Goal: Task Accomplishment & Management: Complete application form

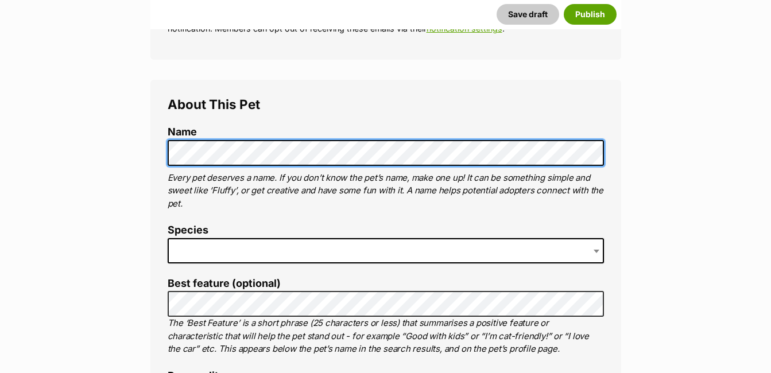
scroll to position [355, 0]
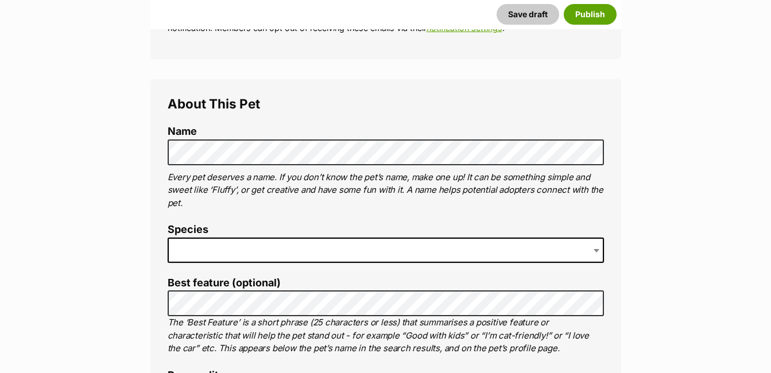
click at [251, 252] on span at bounding box center [386, 250] width 436 height 25
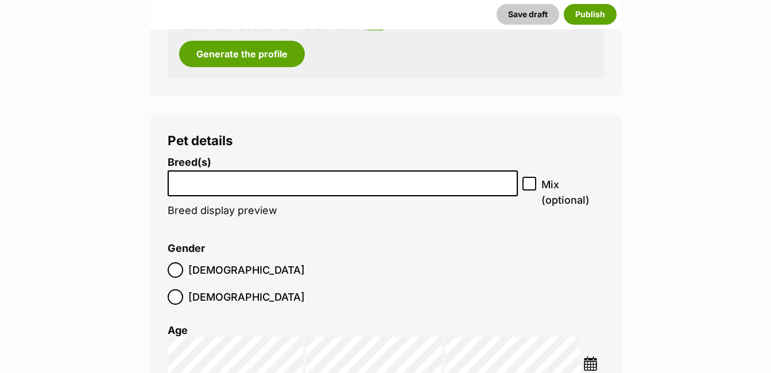
scroll to position [1311, 0]
click at [225, 183] on input "search" at bounding box center [343, 180] width 343 height 12
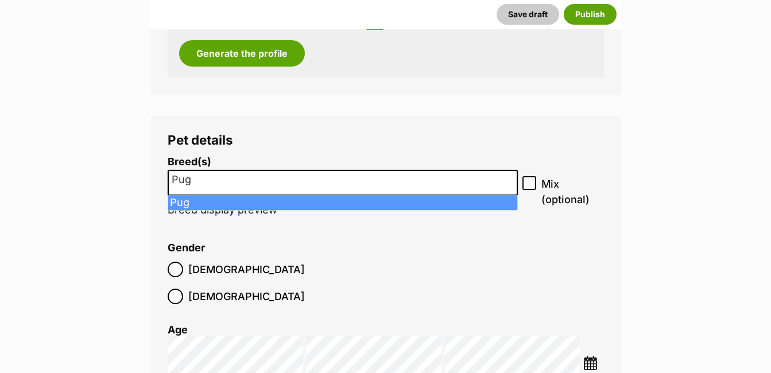
type input "Pug"
select select "169"
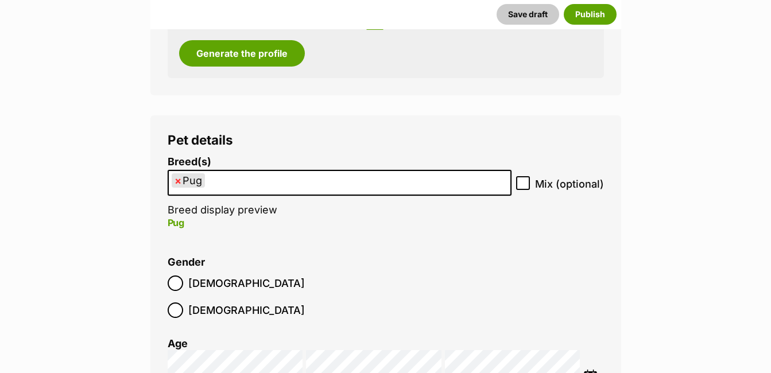
click at [239, 186] on ul "× Pug" at bounding box center [339, 183] width 341 height 24
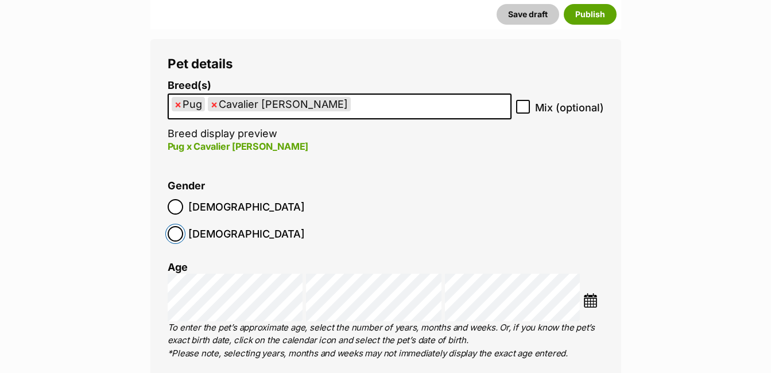
scroll to position [1388, 0]
click at [593, 293] on img at bounding box center [590, 300] width 14 height 14
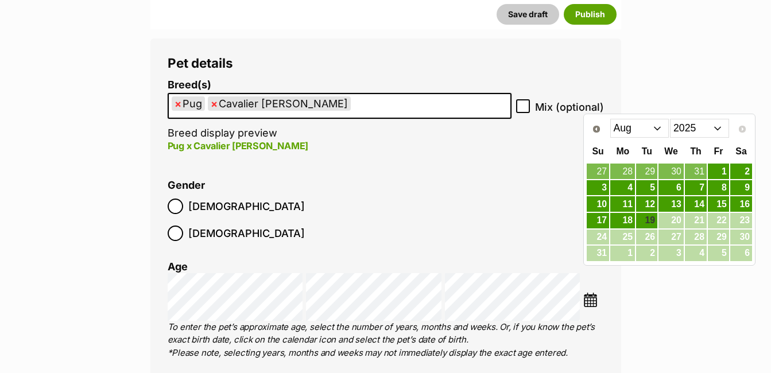
click at [722, 129] on select "2015 2016 2017 2018 2019 2020 2021 2022 2023 2024 2025" at bounding box center [699, 128] width 59 height 18
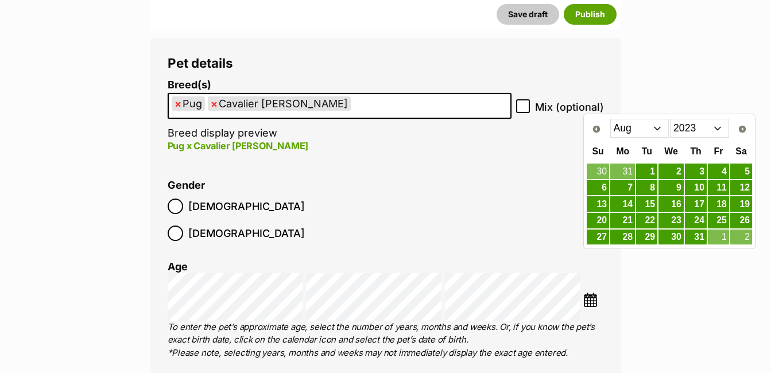
click at [659, 130] on select "Jan Feb Mar Apr May Jun Jul Aug Sep Oct Nov Dec" at bounding box center [639, 128] width 59 height 18
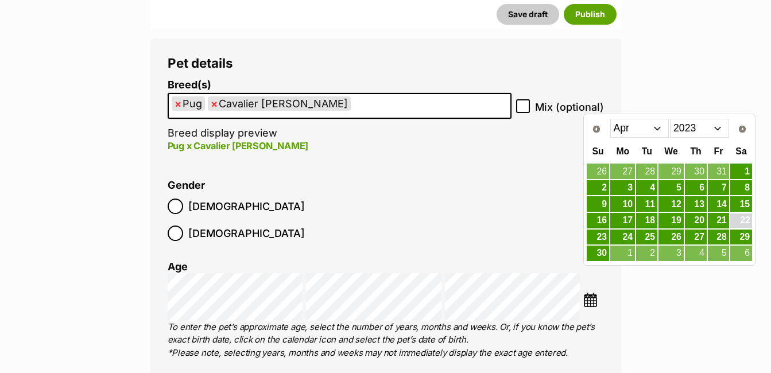
click at [740, 223] on link "22" at bounding box center [741, 220] width 22 height 14
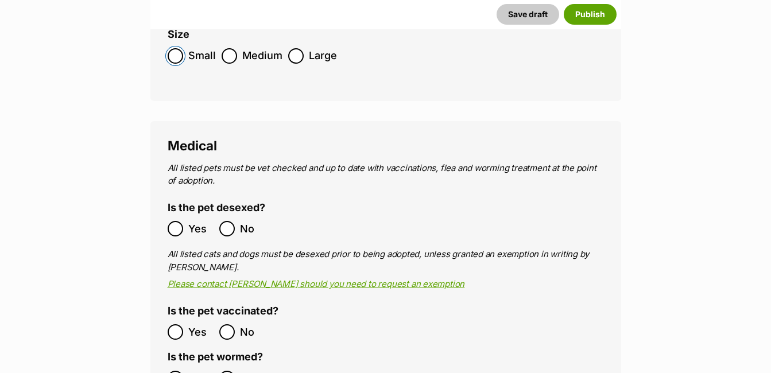
scroll to position [1822, 0]
click at [174, 215] on ol "Yes No" at bounding box center [277, 228] width 218 height 27
click at [173, 364] on ol "Yes No" at bounding box center [277, 377] width 218 height 27
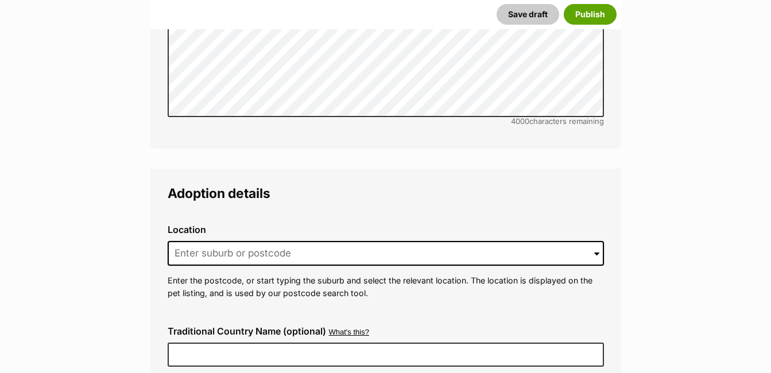
scroll to position [2523, 0]
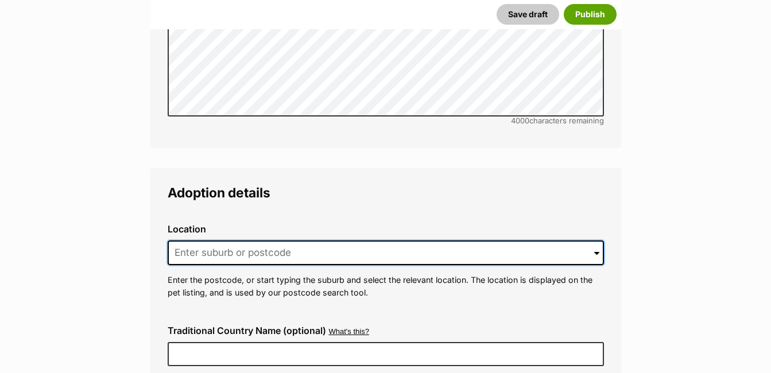
click at [234, 240] on input at bounding box center [386, 252] width 436 height 25
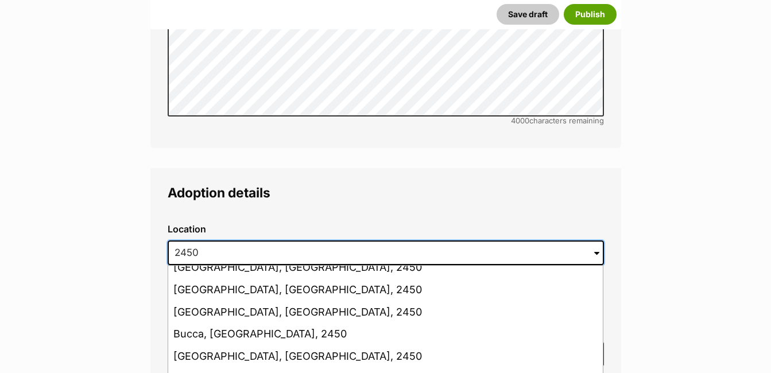
scroll to position [273, 0]
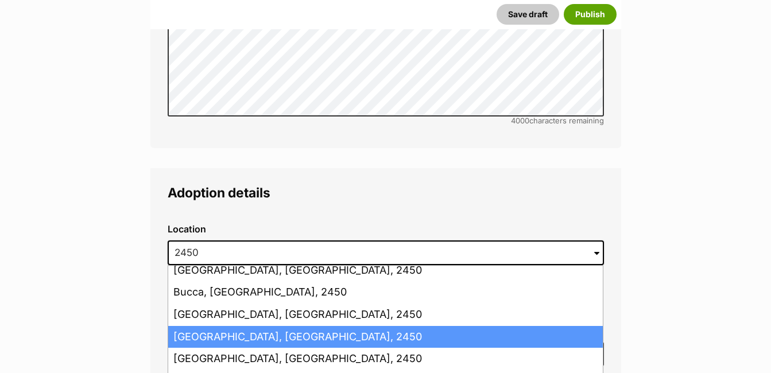
click at [242, 326] on li "Coffs Harbour, New South Wales, 2450" at bounding box center [385, 337] width 434 height 22
type input "Coffs Harbour, New South Wales, 2450"
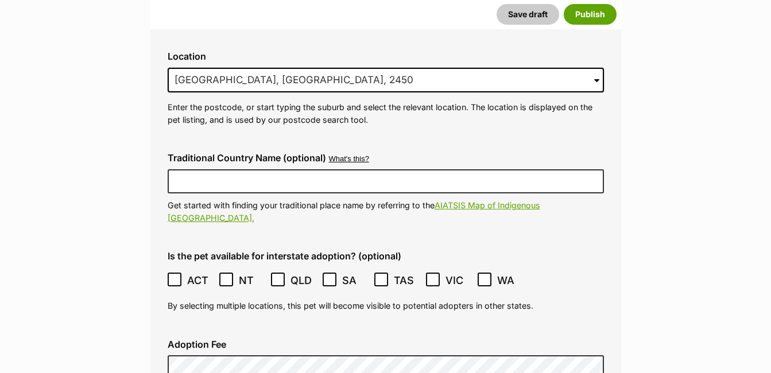
scroll to position [2697, 0]
click at [433, 271] on span at bounding box center [433, 278] width 15 height 15
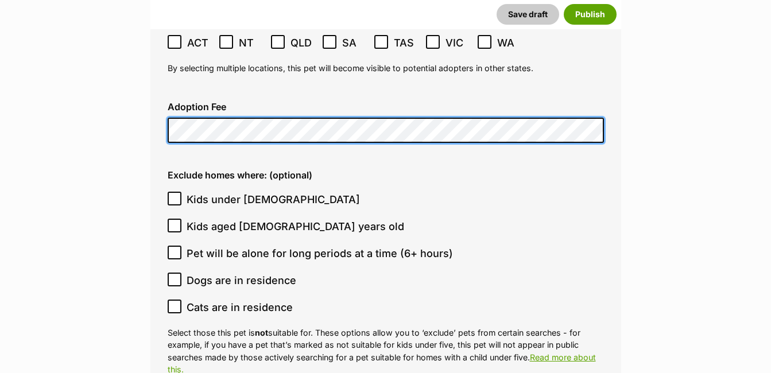
scroll to position [2933, 0]
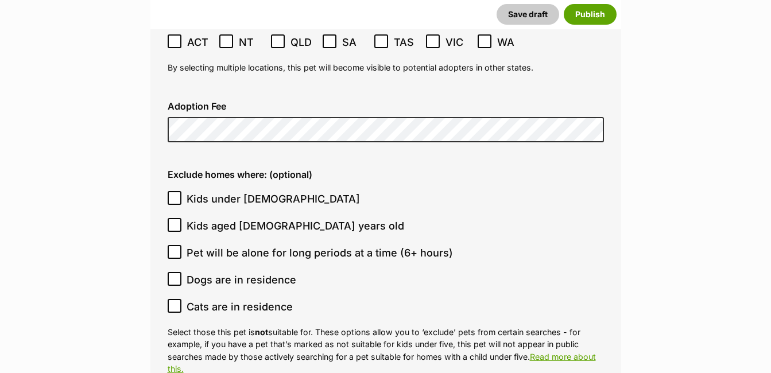
click at [177, 250] on icon at bounding box center [174, 252] width 7 height 5
click at [177, 245] on input "Pet will be alone for long periods at a time (6+ hours)" at bounding box center [175, 252] width 14 height 14
checkbox input "true"
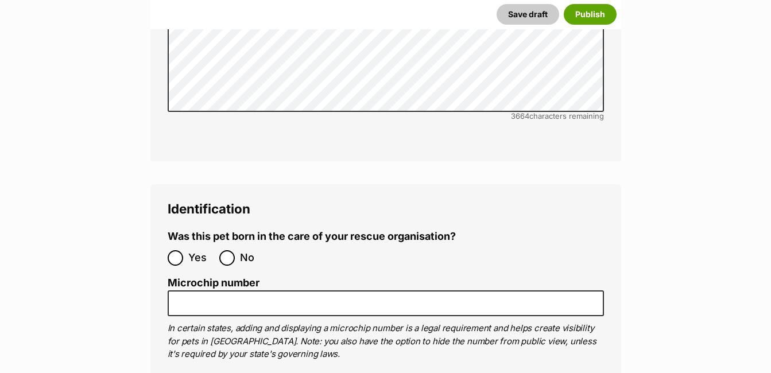
scroll to position [3557, 0]
click at [226, 250] on input "No" at bounding box center [226, 257] width 15 height 15
radio input "true"
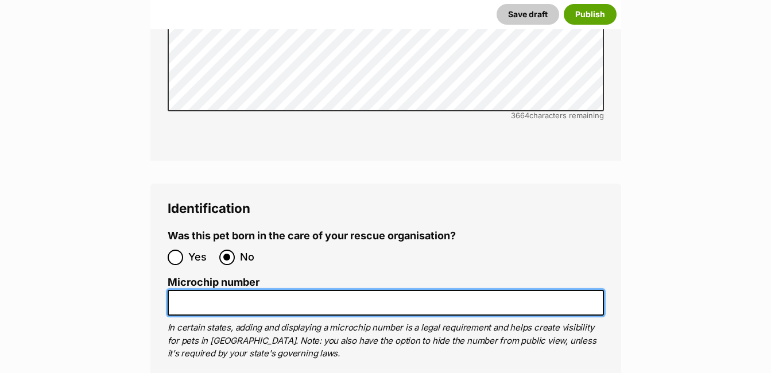
click at [207, 290] on input "Microchip number" at bounding box center [386, 303] width 436 height 26
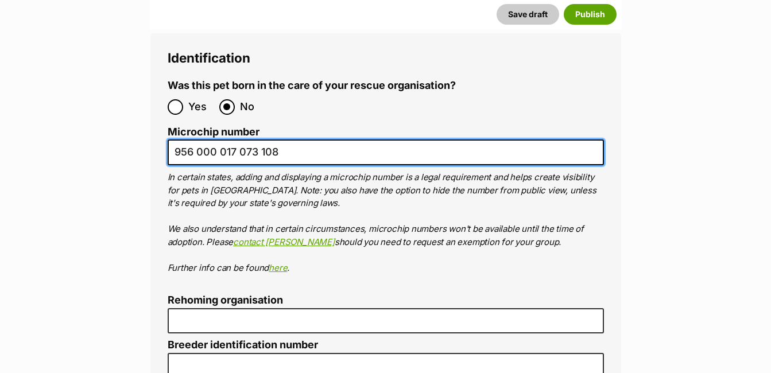
scroll to position [3708, 0]
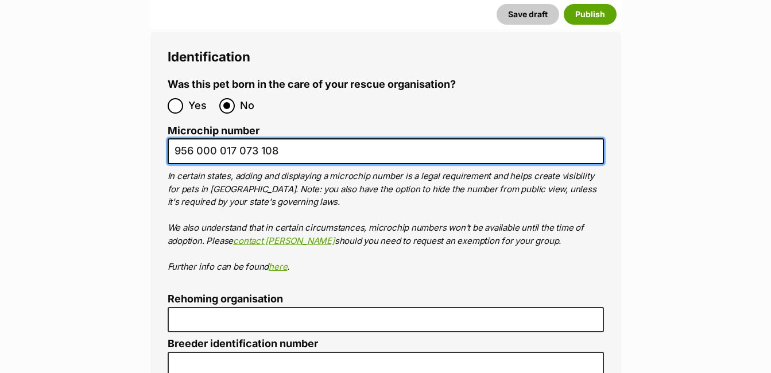
type input "956 000 017 073 108"
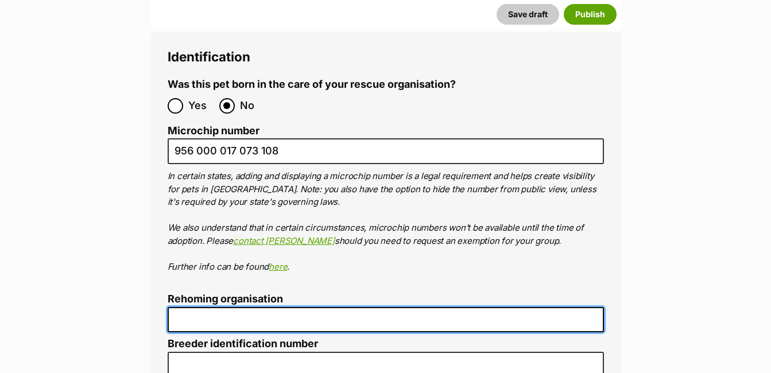
drag, startPoint x: 218, startPoint y: 271, endPoint x: 162, endPoint y: 269, distance: 56.3
click at [218, 307] on input "Rehoming organisation" at bounding box center [386, 320] width 436 height 26
type input "R251000004"
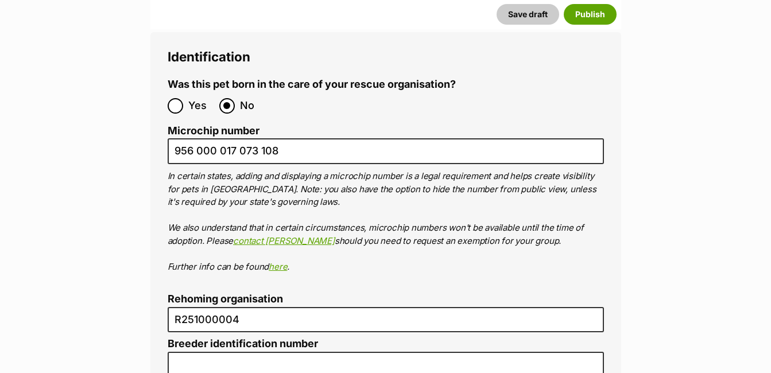
type input "[GEOGRAPHIC_DATA]"
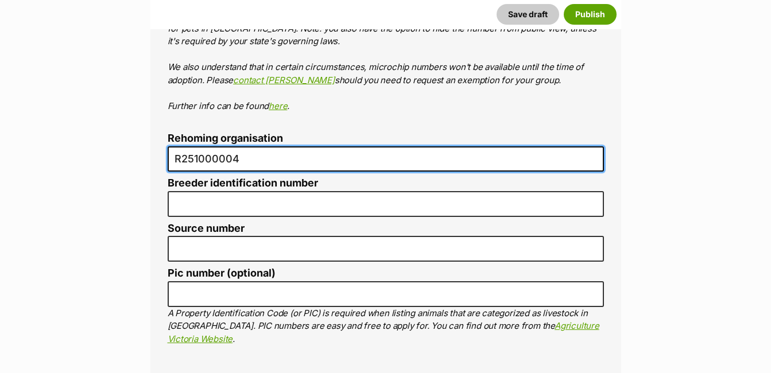
scroll to position [3868, 0]
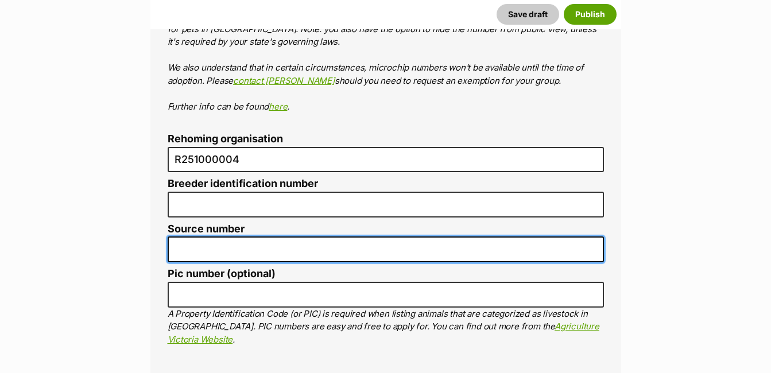
click at [202, 236] on input "Source number" at bounding box center [386, 249] width 436 height 26
type input "RE147320"
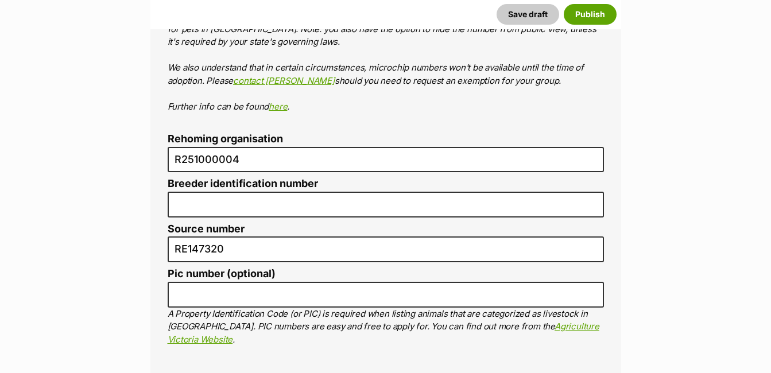
type input "Real Character"
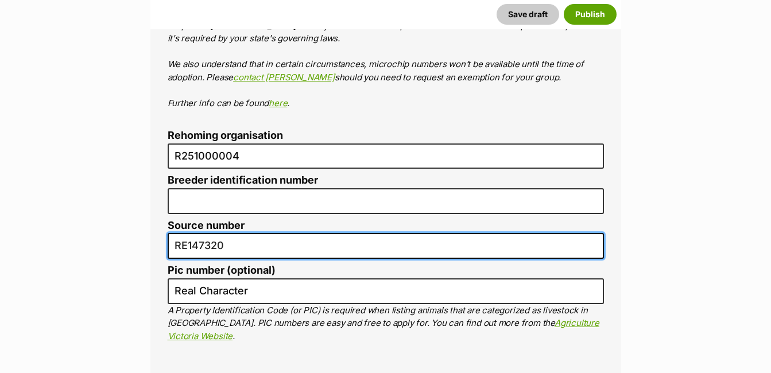
scroll to position [3874, 0]
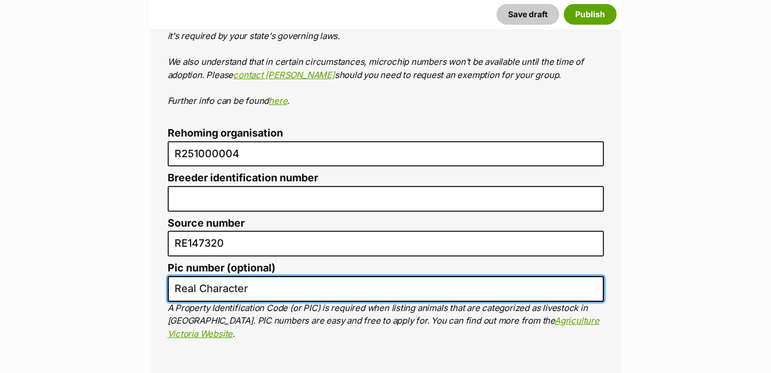
drag, startPoint x: 252, startPoint y: 247, endPoint x: 140, endPoint y: 243, distance: 112.5
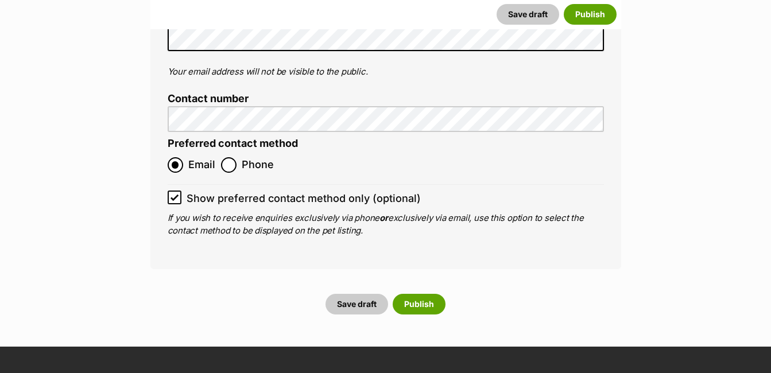
scroll to position [4601, 0]
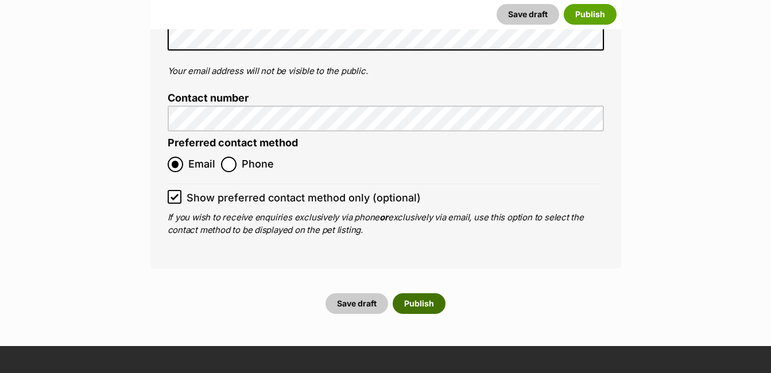
click at [418, 293] on button "Publish" at bounding box center [418, 303] width 53 height 21
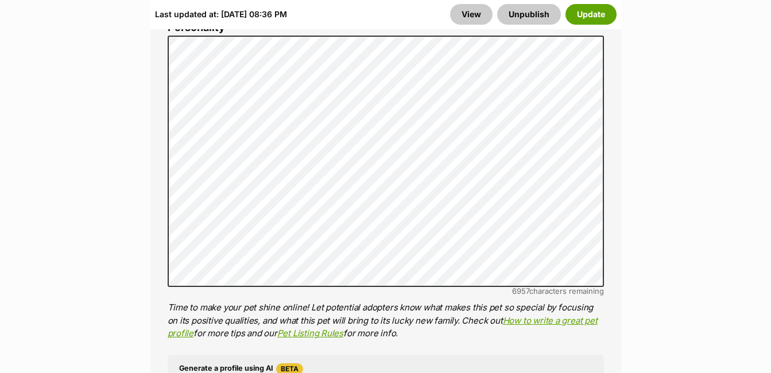
scroll to position [944, 0]
